Goal: Check status: Check status

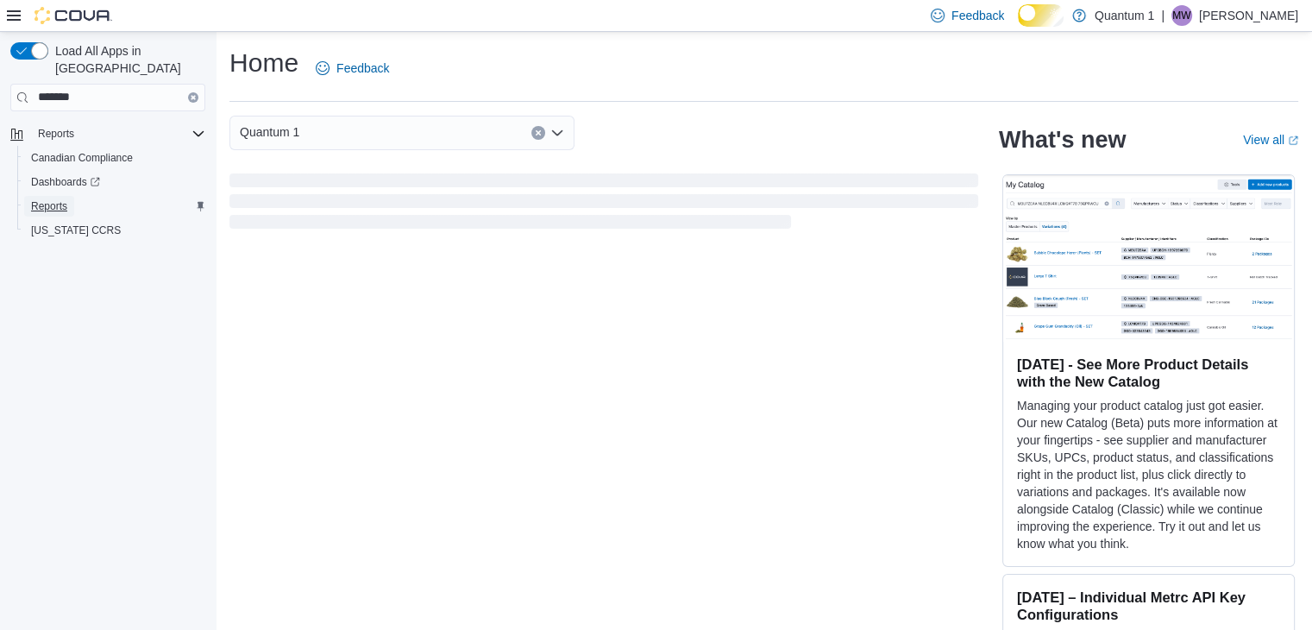
click at [67, 199] on span "Reports" at bounding box center [49, 206] width 36 height 14
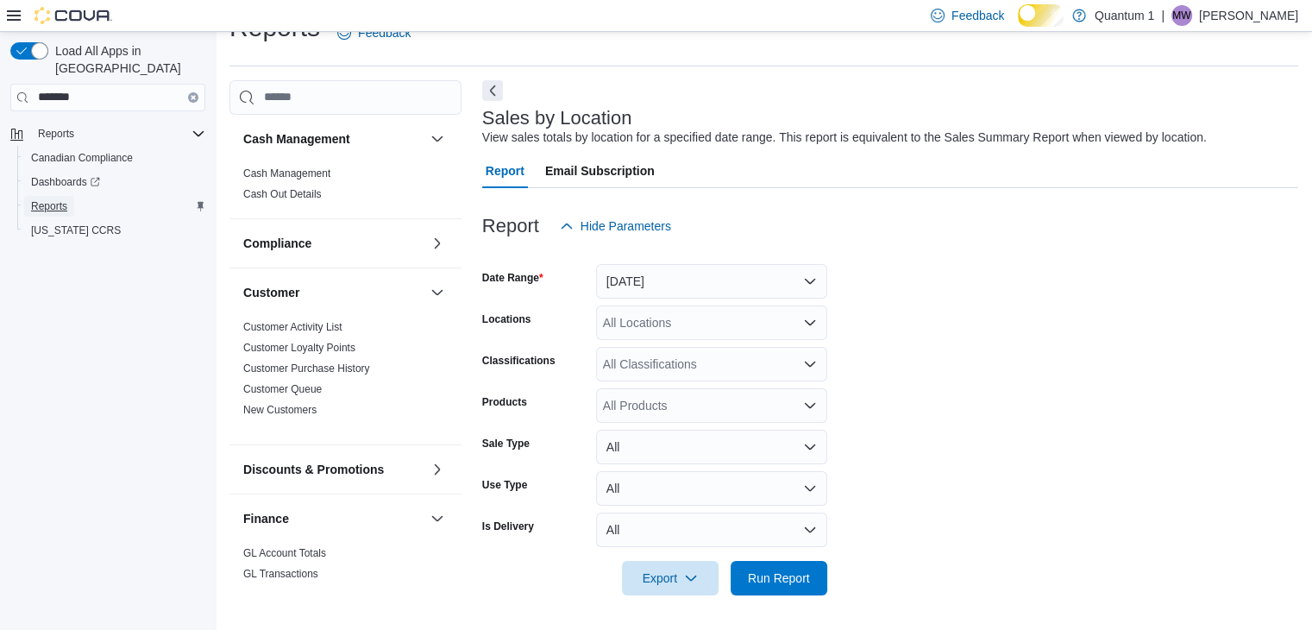
scroll to position [48, 0]
click at [809, 281] on button "Yesterday" at bounding box center [711, 281] width 231 height 35
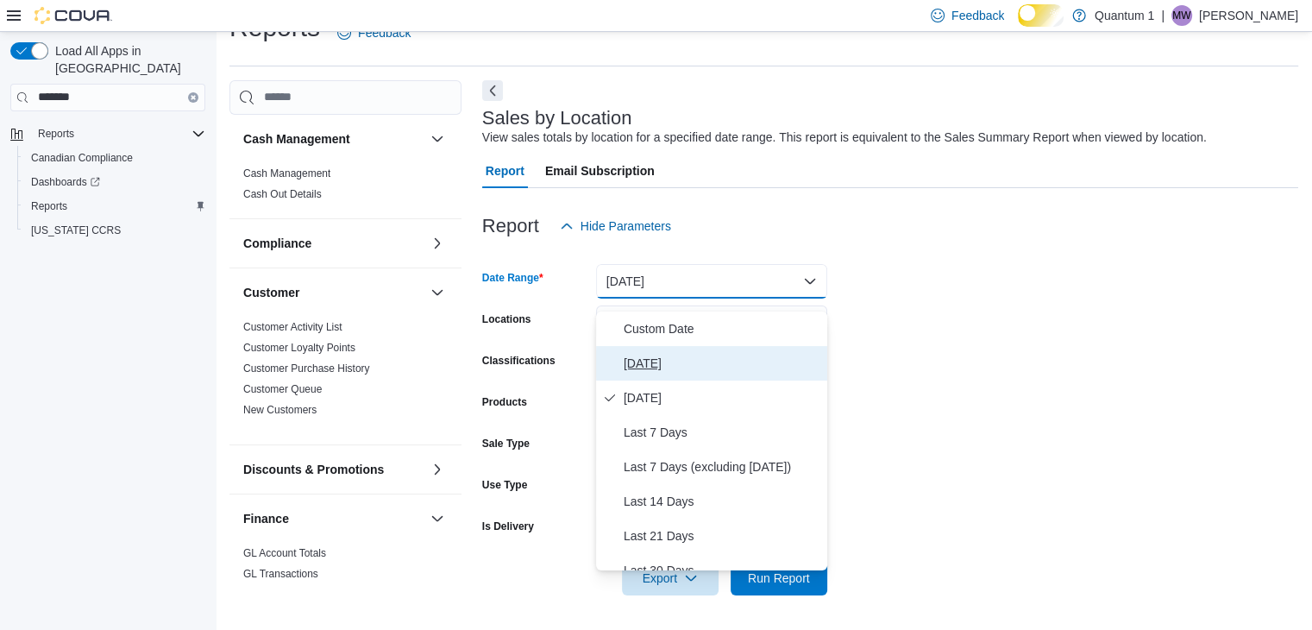
click at [649, 353] on span "Today" at bounding box center [722, 363] width 197 height 21
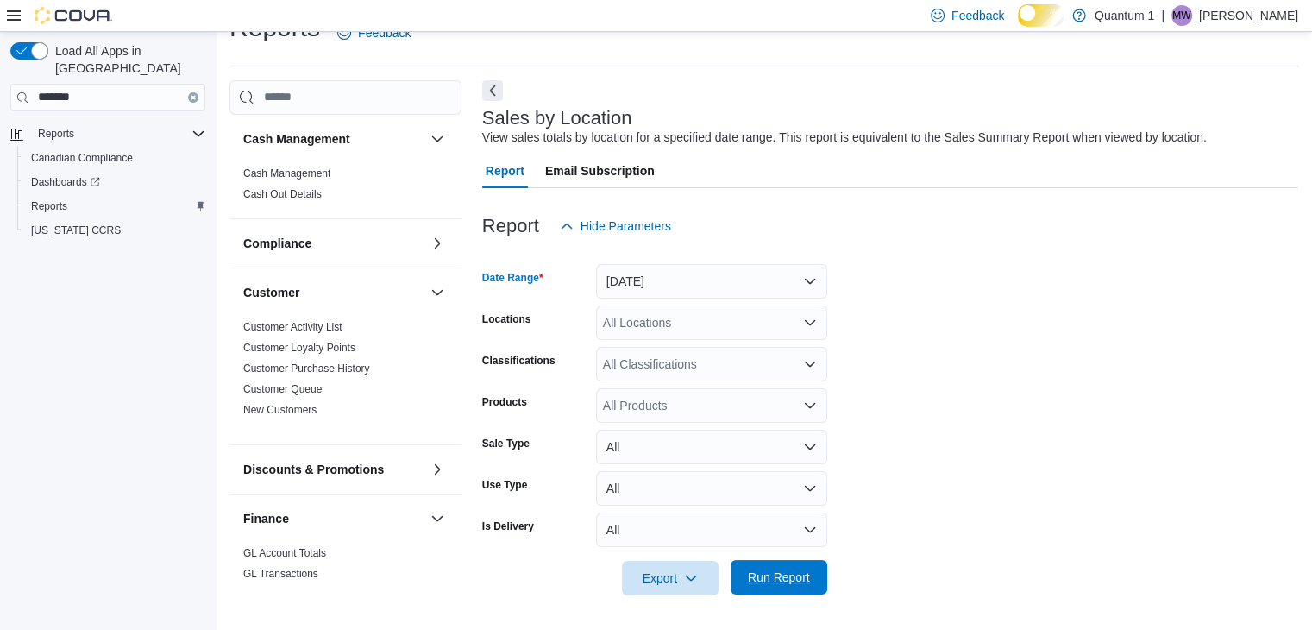
click at [758, 574] on span "Run Report" at bounding box center [779, 577] width 62 height 17
